Goal: Navigation & Orientation: Find specific page/section

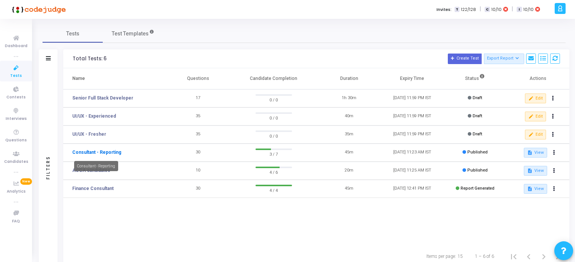
click at [105, 152] on link "Consultant - Reporting" at bounding box center [96, 152] width 49 height 7
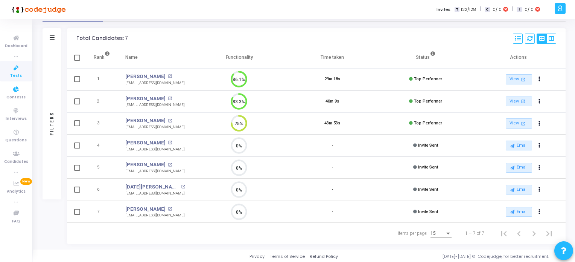
click at [14, 72] on icon at bounding box center [16, 67] width 16 height 9
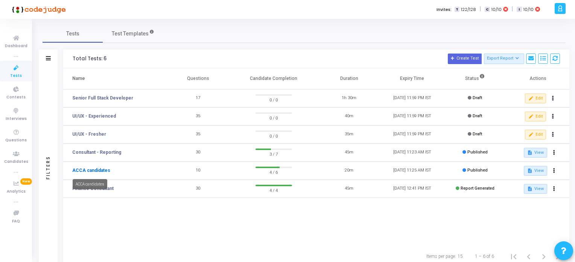
click at [92, 172] on link "ACCA candidates" at bounding box center [91, 170] width 38 height 7
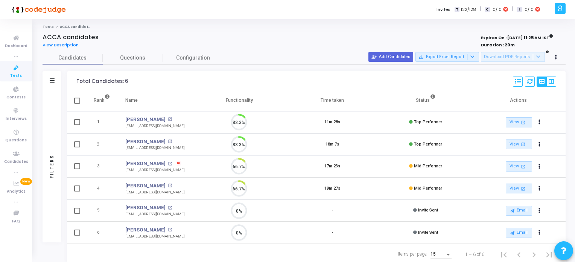
scroll to position [3, 3]
click at [20, 69] on icon at bounding box center [16, 67] width 16 height 9
